Goal: Task Accomplishment & Management: Use online tool/utility

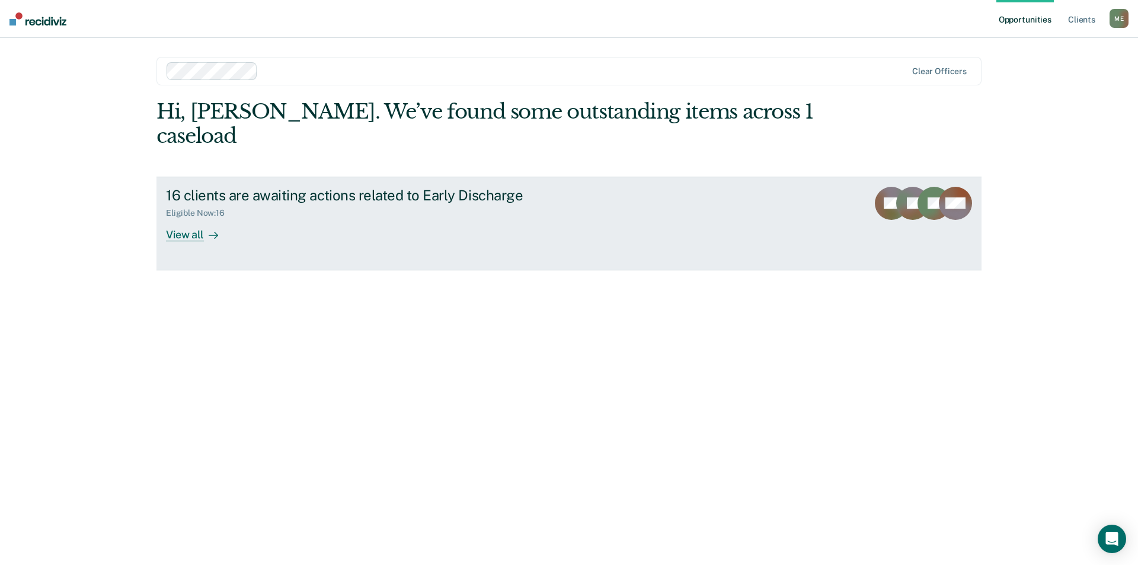
click at [220, 218] on div "View all" at bounding box center [199, 229] width 66 height 23
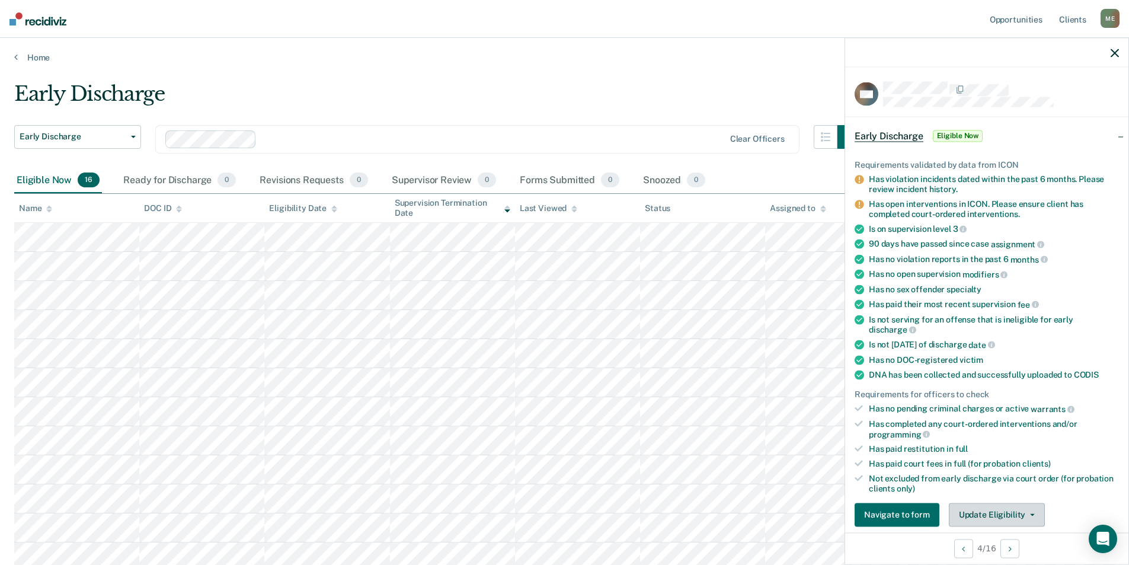
click at [1014, 512] on button "Update Eligibility" at bounding box center [997, 515] width 96 height 24
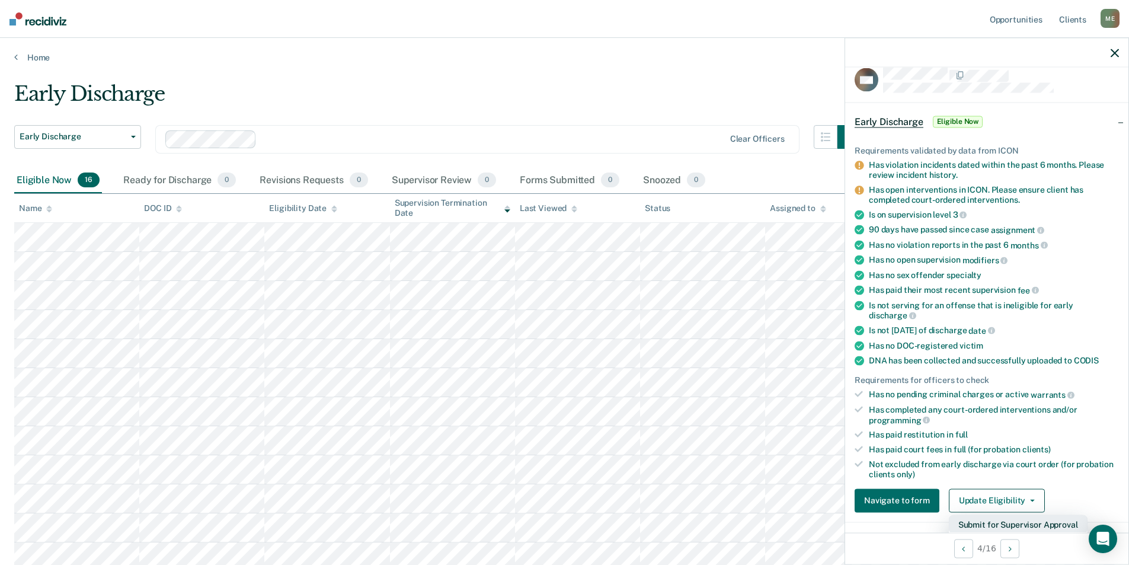
scroll to position [192, 0]
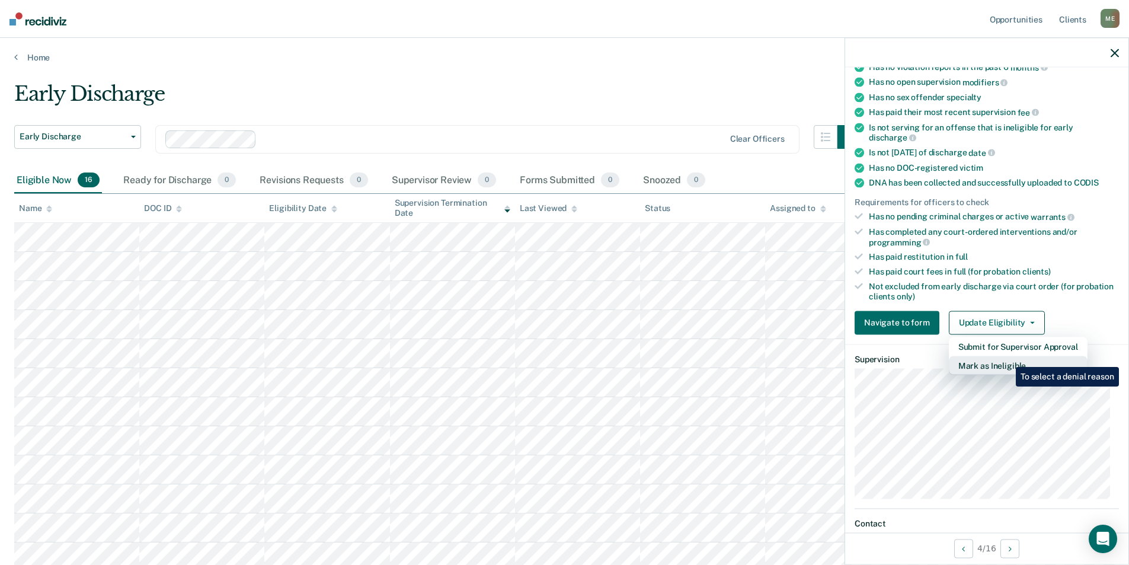
click at [1007, 358] on button "Mark as Ineligible" at bounding box center [1018, 365] width 139 height 19
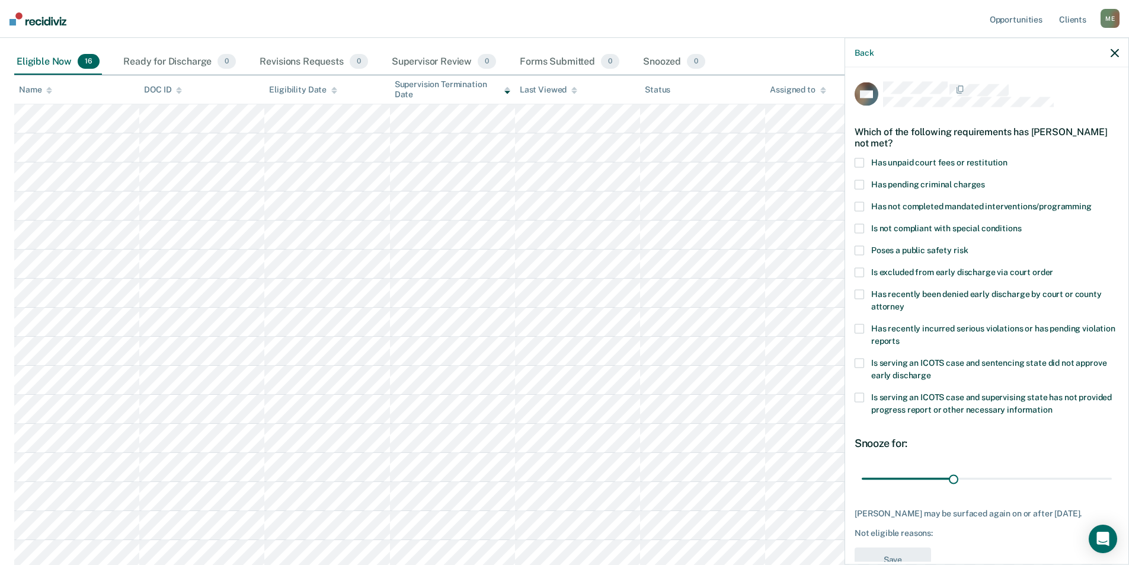
scroll to position [0, 0]
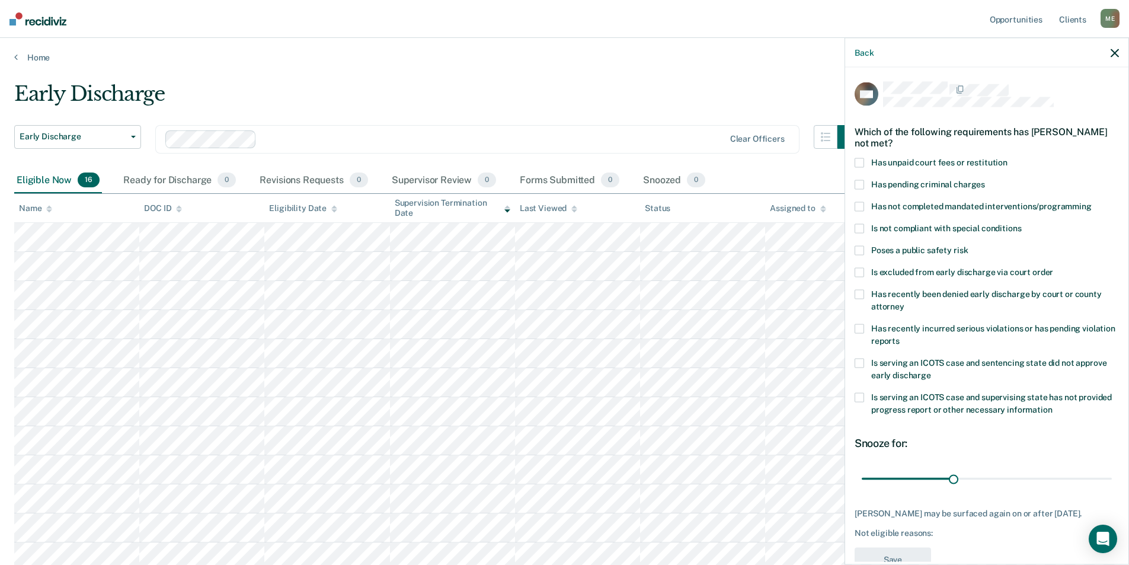
click at [857, 208] on span at bounding box center [859, 206] width 9 height 9
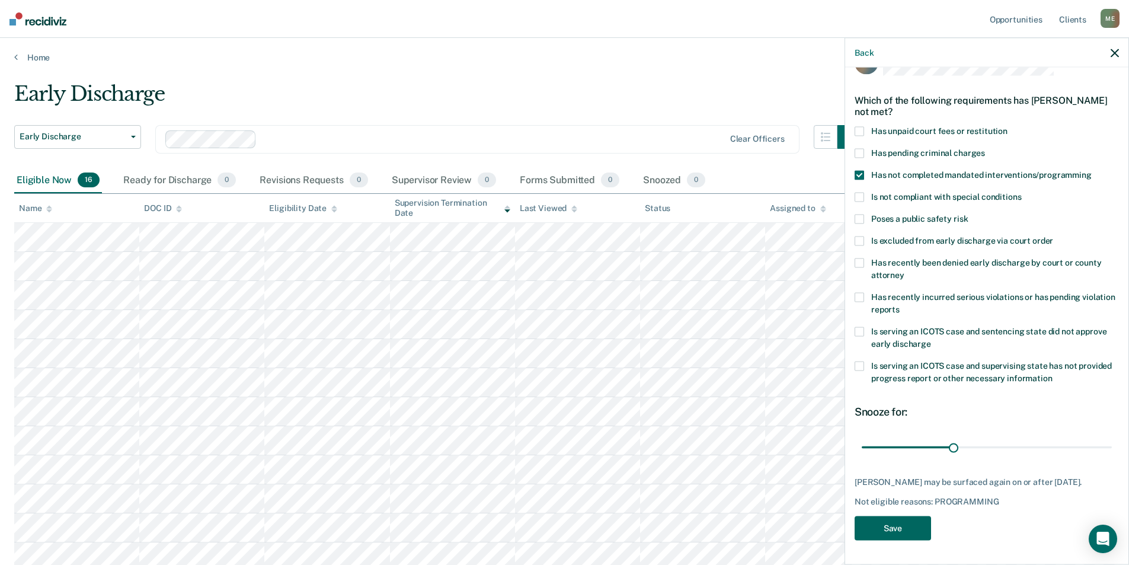
click at [915, 538] on button "Save" at bounding box center [893, 528] width 76 height 24
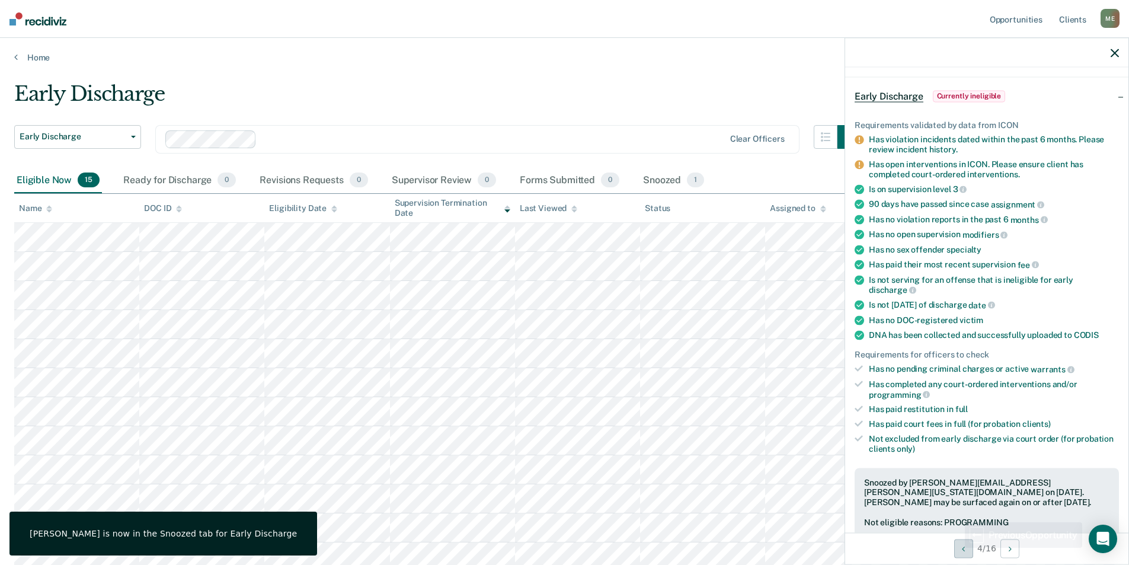
click at [957, 547] on button "Previous Opportunity" at bounding box center [963, 548] width 19 height 19
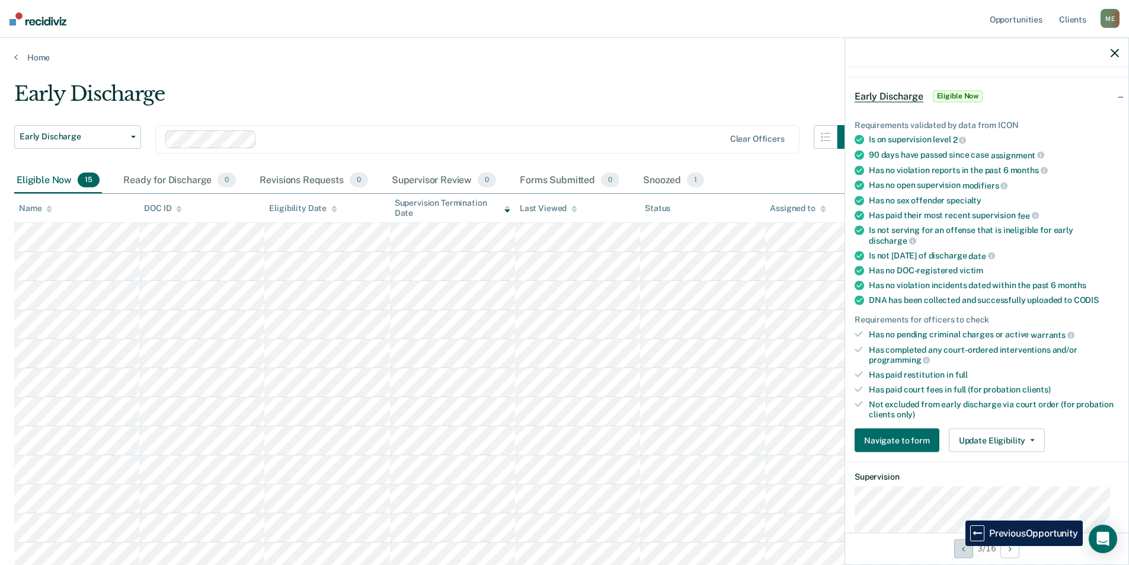
click at [957, 546] on button "Previous Opportunity" at bounding box center [963, 548] width 19 height 19
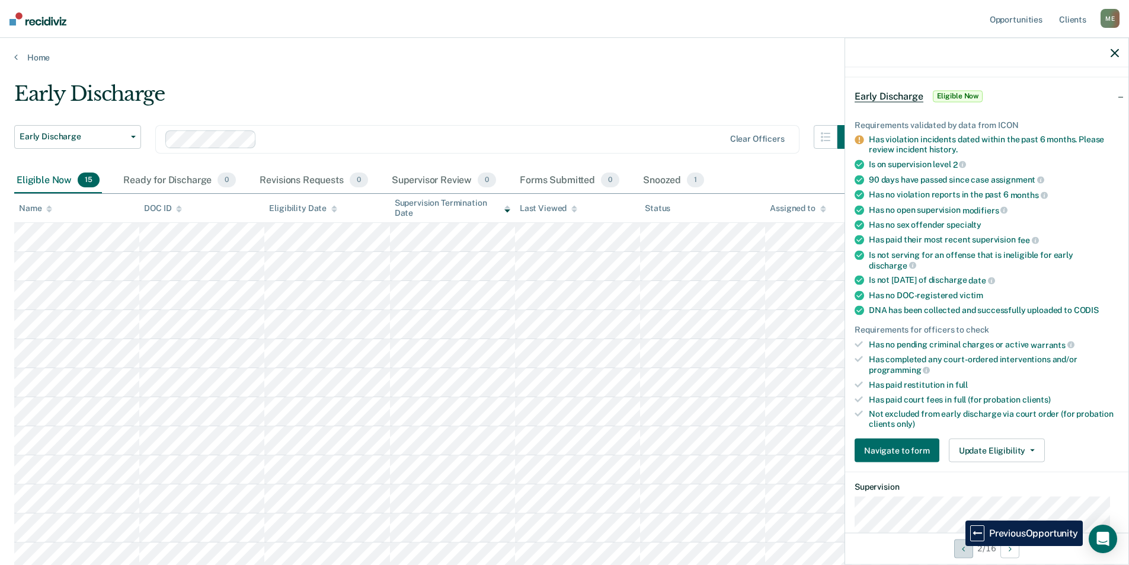
click at [957, 546] on button "Previous Opportunity" at bounding box center [963, 548] width 19 height 19
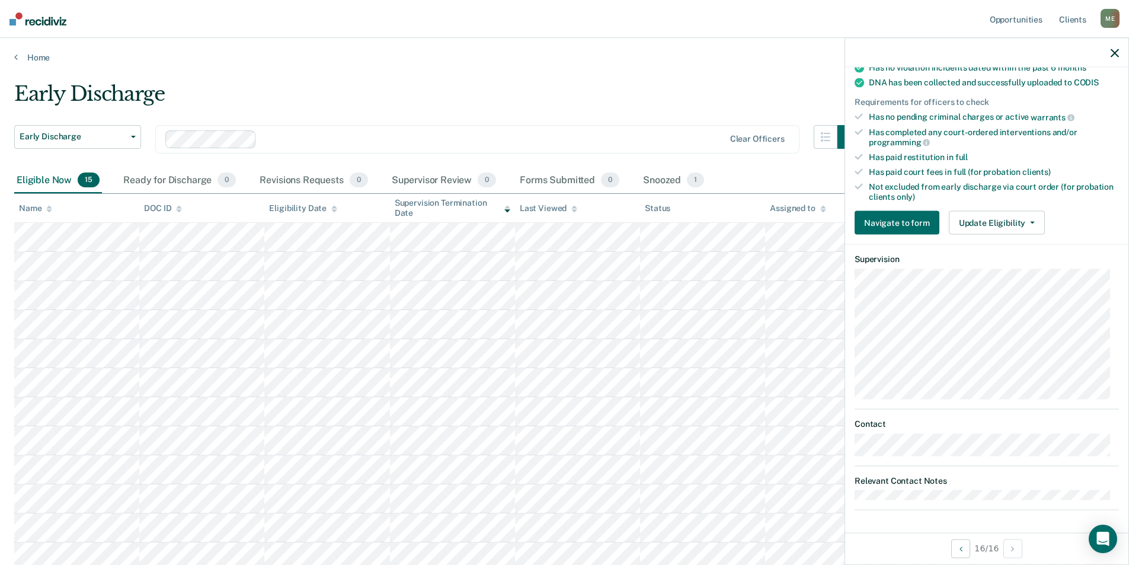
scroll to position [79, 0]
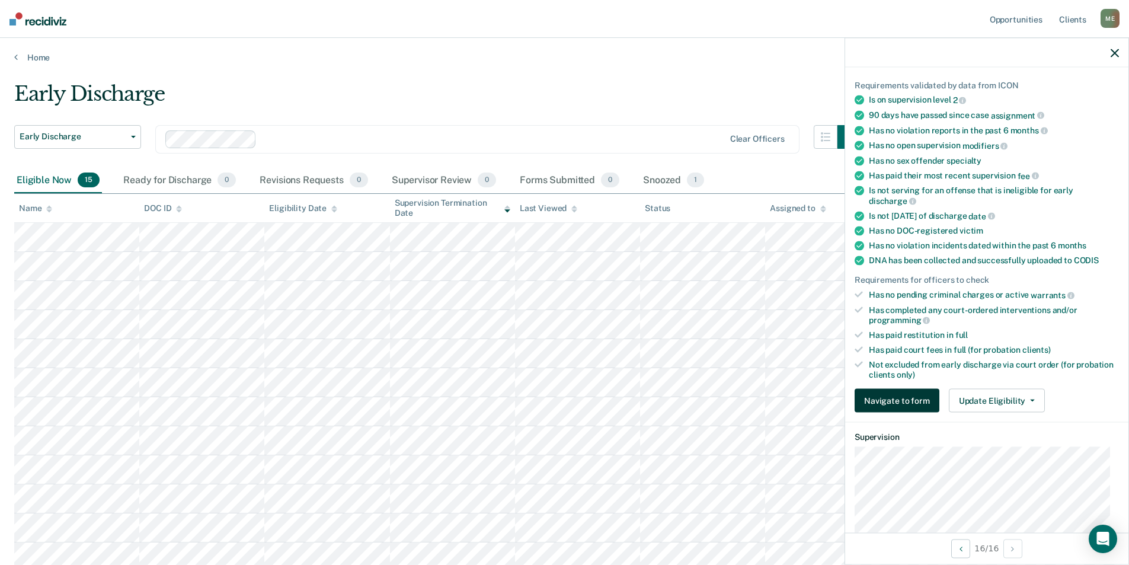
click at [880, 405] on button "Navigate to form" at bounding box center [897, 401] width 85 height 24
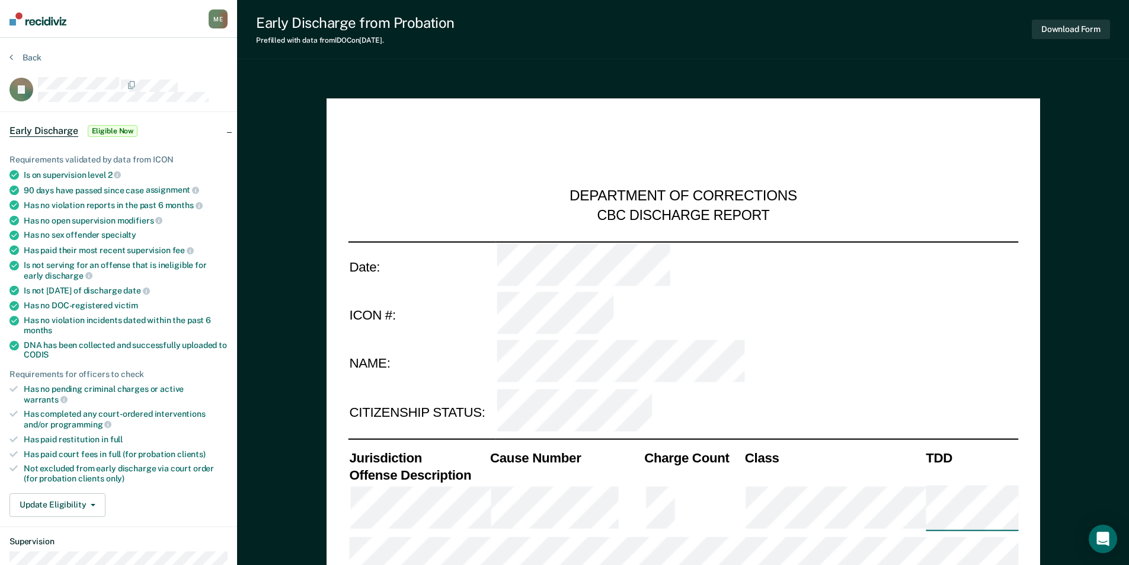
type textarea "x"
click at [28, 59] on button "Back" at bounding box center [25, 57] width 32 height 11
